Goal: Task Accomplishment & Management: Manage account settings

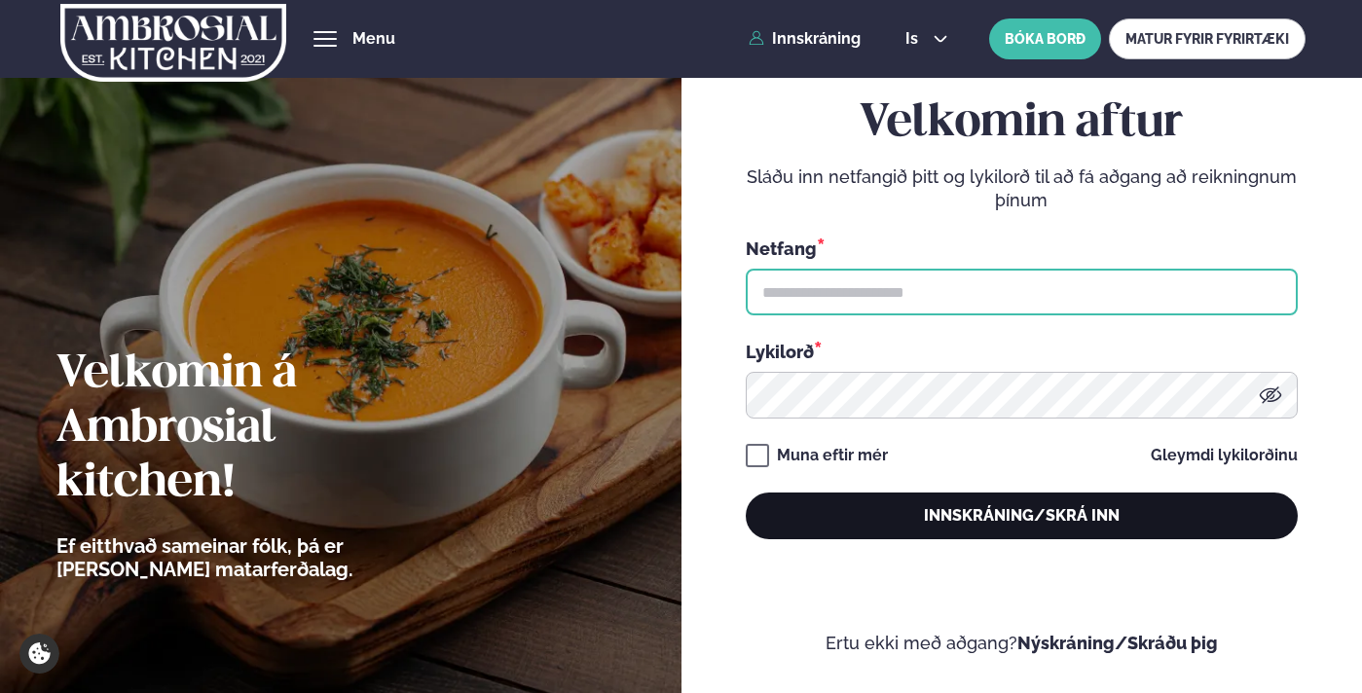
type input "**********"
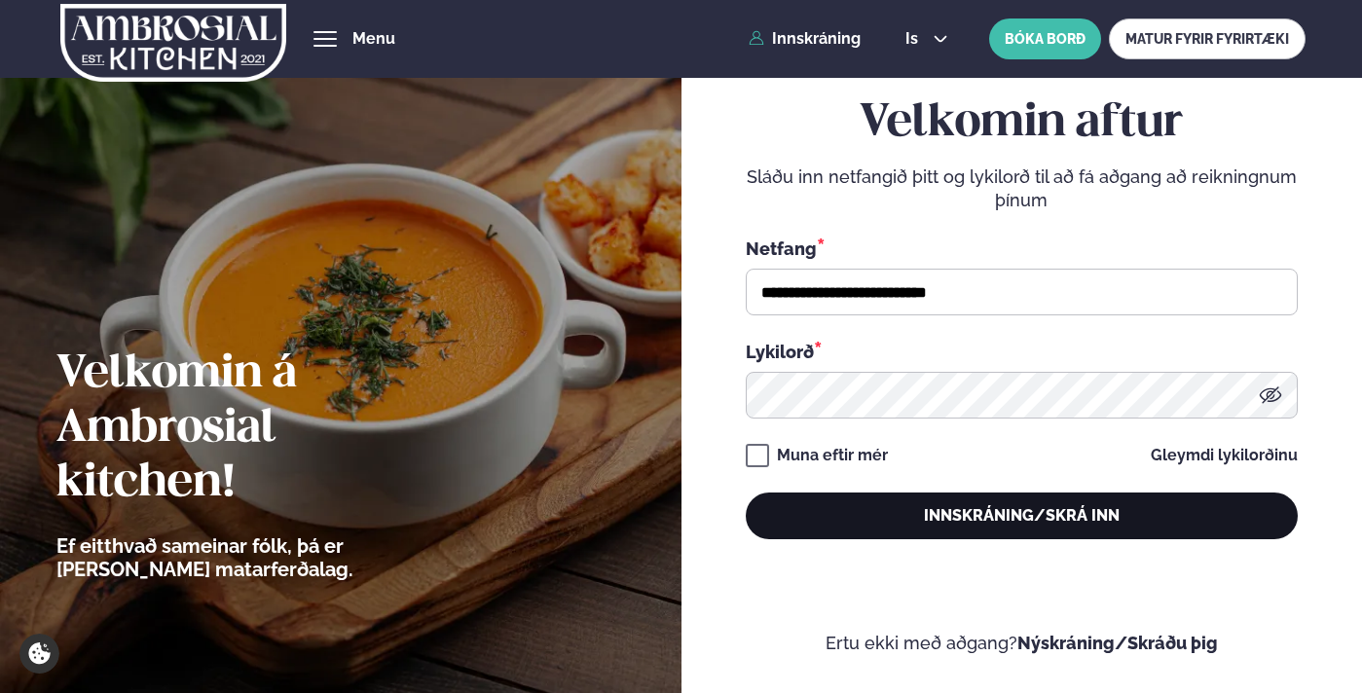
click at [957, 527] on button "Innskráning/Skrá inn" at bounding box center [1022, 516] width 552 height 47
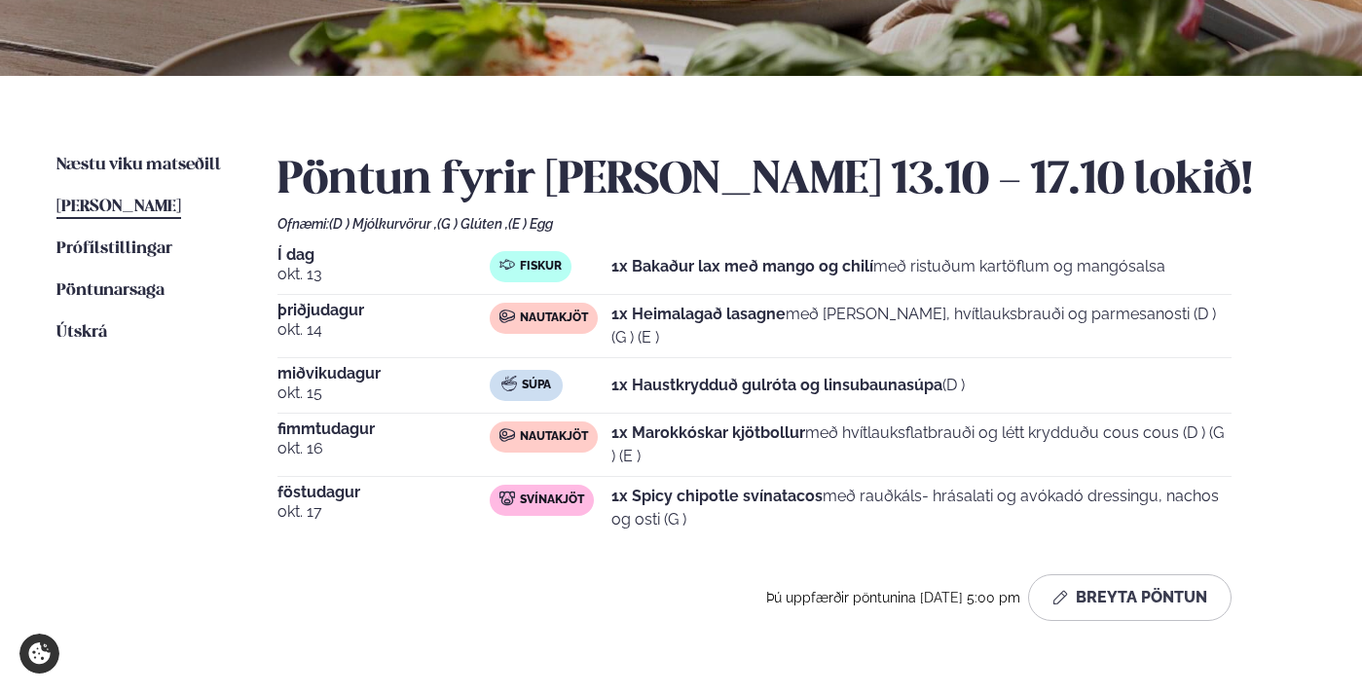
scroll to position [366, 0]
